Goal: Task Accomplishment & Management: Use online tool/utility

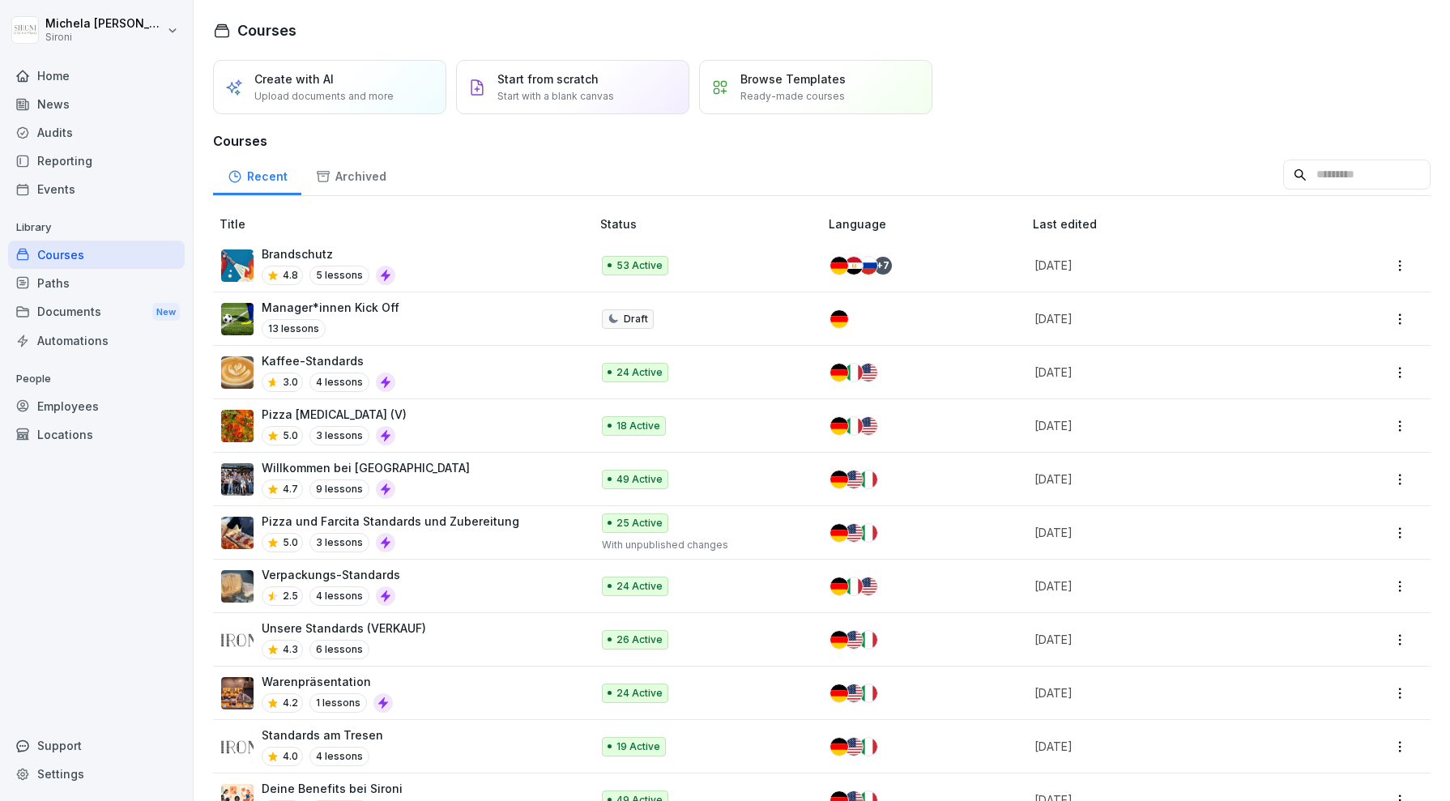
click at [63, 77] on div "Home" at bounding box center [96, 76] width 177 height 28
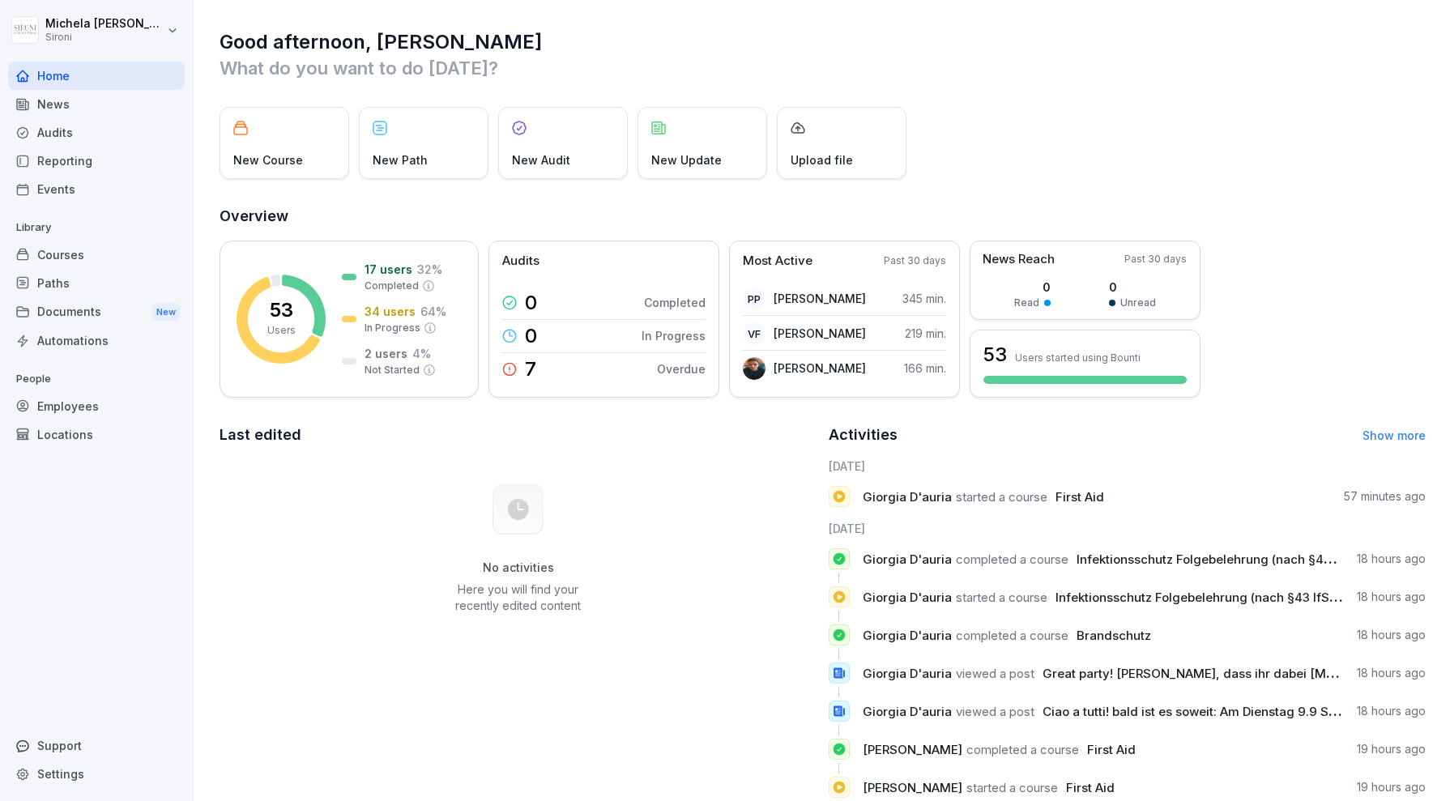
click at [74, 259] on div "Courses" at bounding box center [96, 255] width 177 height 28
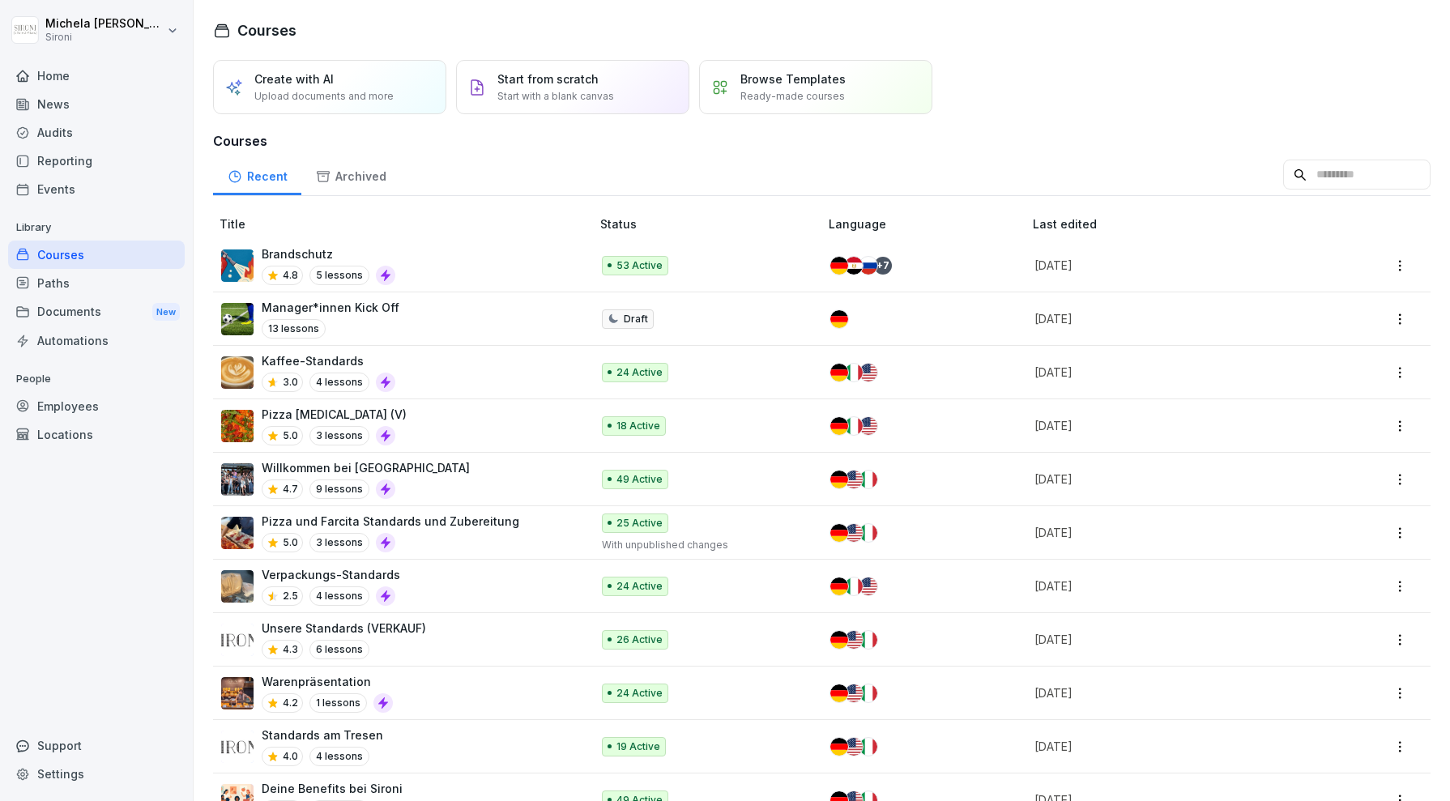
click at [352, 306] on p "Manager*innen Kick Off" at bounding box center [331, 307] width 138 height 17
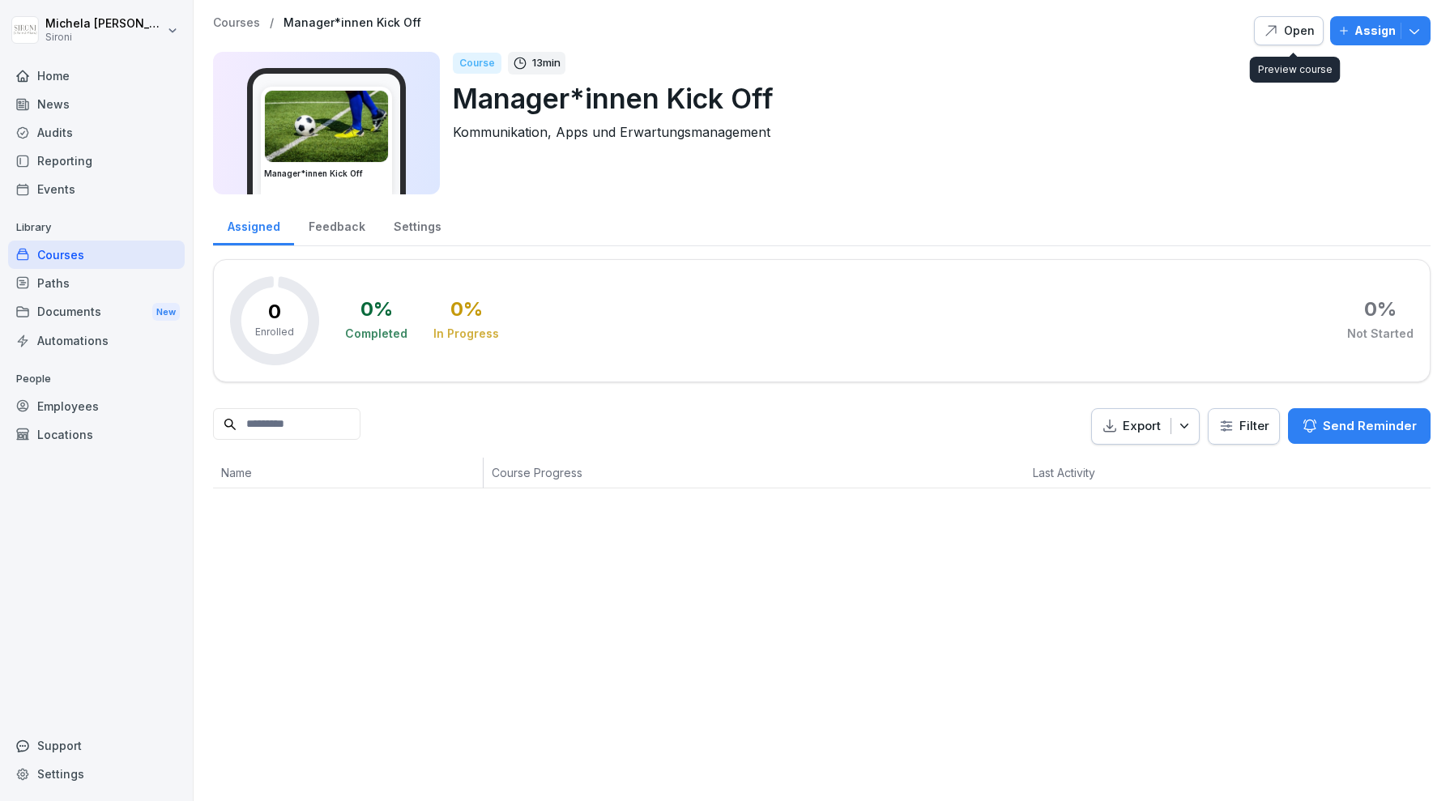
click at [1301, 31] on div "Open" at bounding box center [1289, 31] width 52 height 18
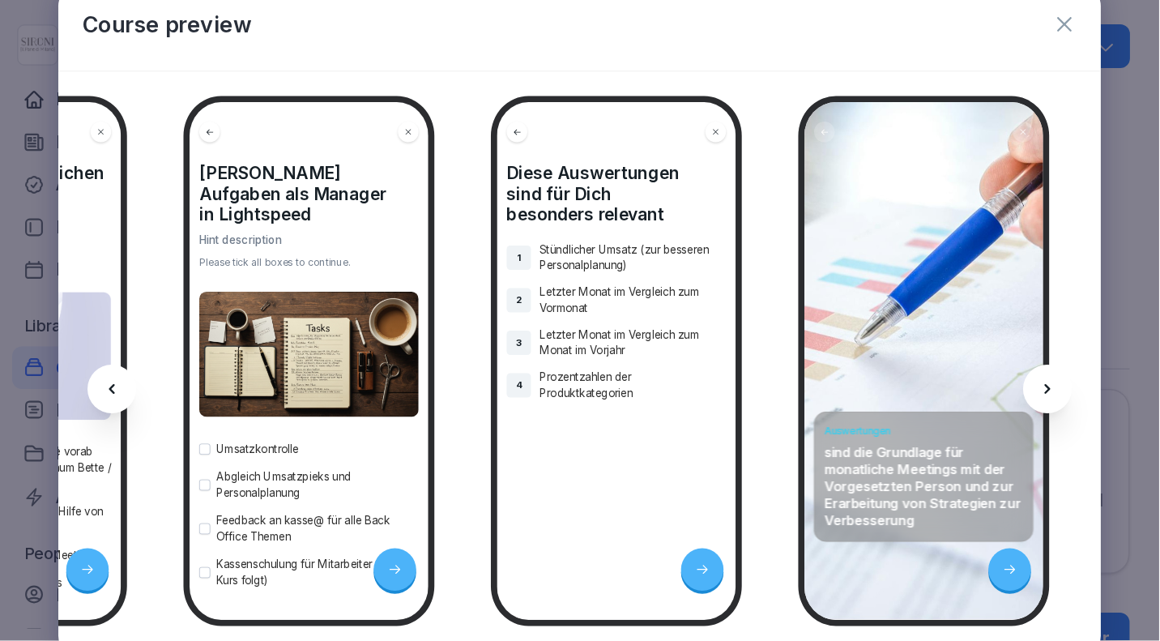
scroll to position [0, 10938]
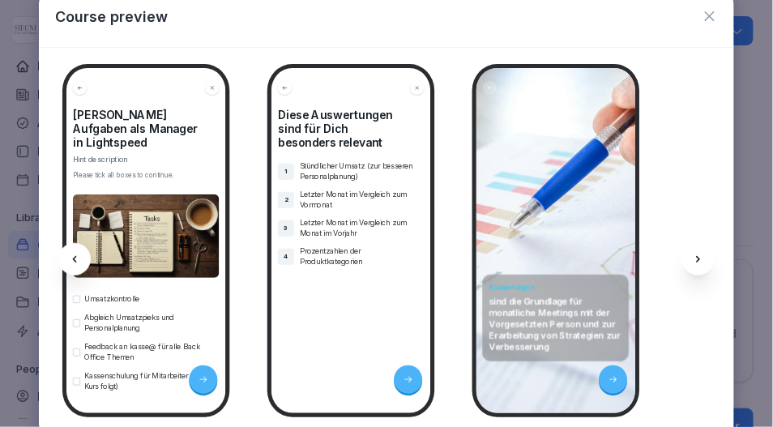
click at [715, 15] on icon "button" at bounding box center [710, 16] width 16 height 16
